Goal: Communication & Community: Ask a question

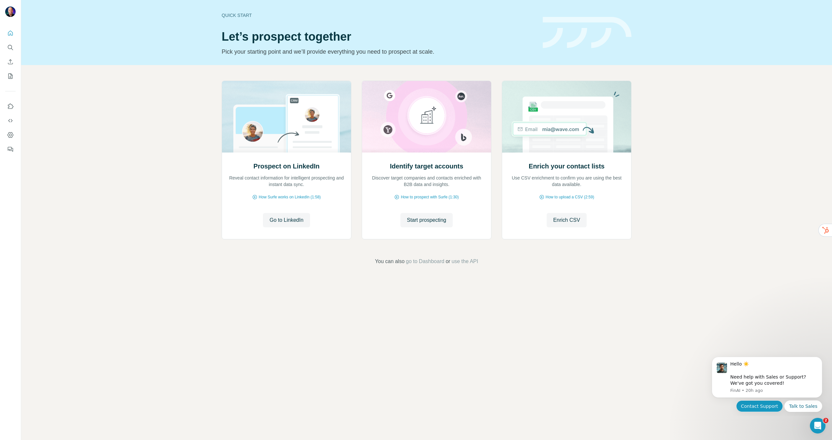
click at [754, 405] on button "Contact Support" at bounding box center [759, 406] width 47 height 12
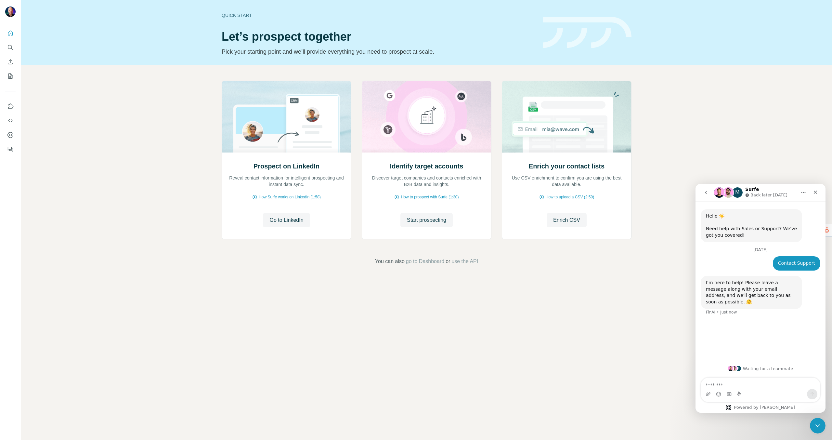
click at [724, 385] on textarea "Message…" at bounding box center [760, 383] width 119 height 11
type textarea "**********"
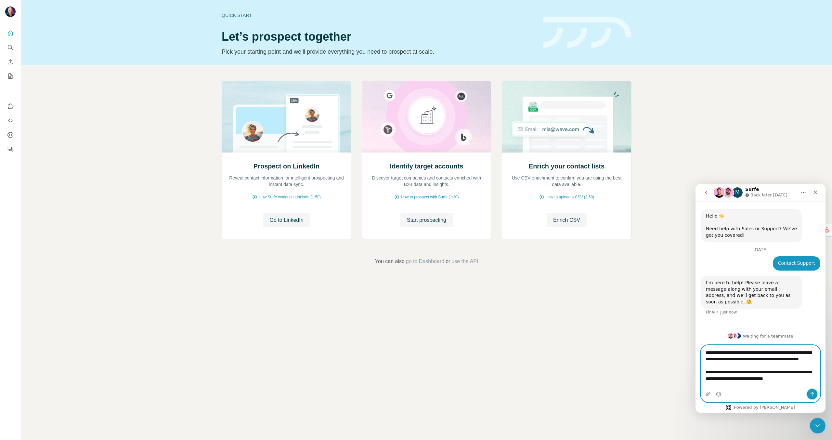
click at [812, 395] on icon "Send a message…" at bounding box center [812, 394] width 4 height 4
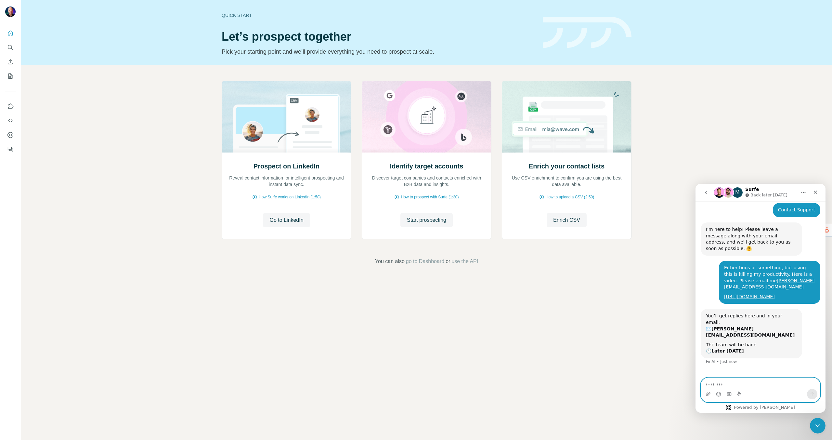
scroll to position [53, 0]
click at [12, 133] on icon "Dashboard" at bounding box center [10, 135] width 6 height 6
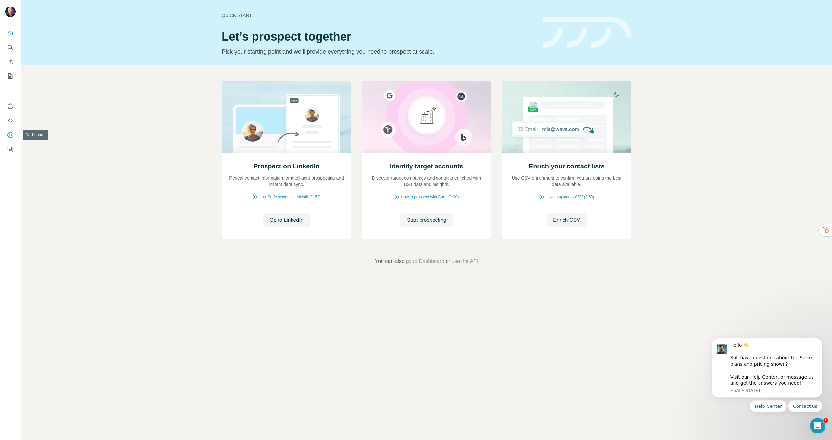
click at [11, 133] on icon "Dashboard" at bounding box center [10, 135] width 6 height 6
